Goal: Obtain resource: Obtain resource

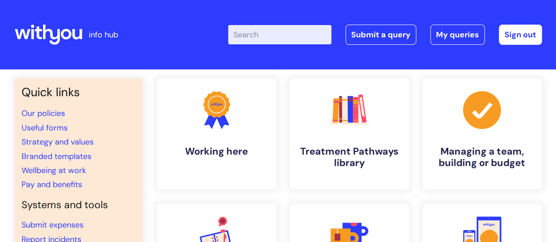
click at [262, 34] on input "Enter your search term here..." at bounding box center [279, 34] width 103 height 19
type input "email template"
click button "Search" at bounding box center [0, 0] width 0 height 0
click at [60, 154] on link "Branded templates" at bounding box center [57, 156] width 70 height 11
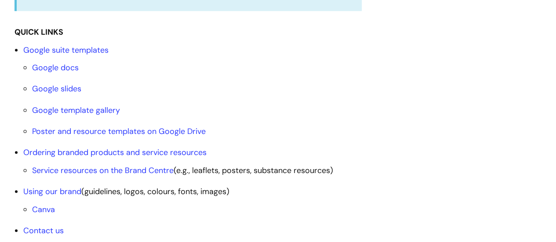
scroll to position [307, 0]
click at [60, 108] on link "Google template gallery" at bounding box center [76, 110] width 88 height 11
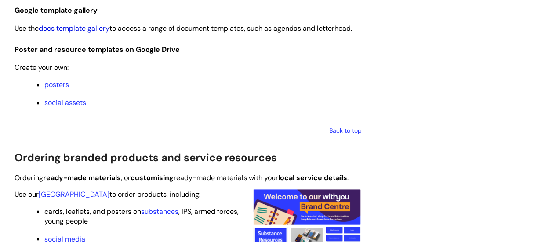
click at [78, 26] on link "docs template gallery" at bounding box center [74, 28] width 71 height 9
